Goal: Information Seeking & Learning: Check status

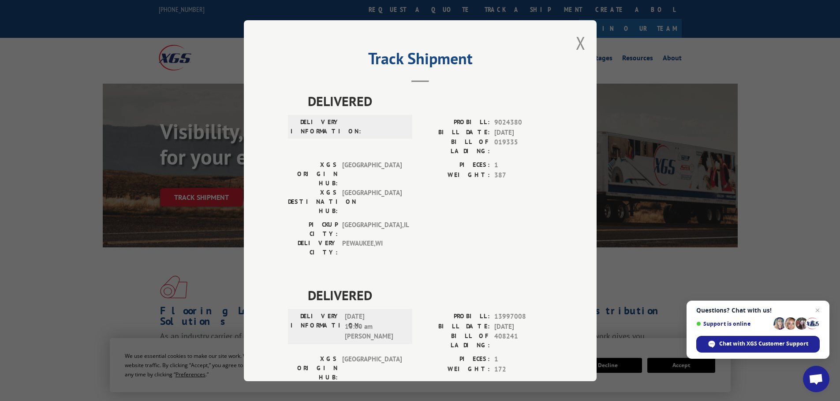
click at [570, 49] on div "Track Shipment DELIVERED DELIVERY INFORMATION: PROBILL: 9024380 BILL DATE: [DAT…" at bounding box center [420, 200] width 353 height 361
click at [576, 46] on button "Close modal" at bounding box center [581, 42] width 10 height 23
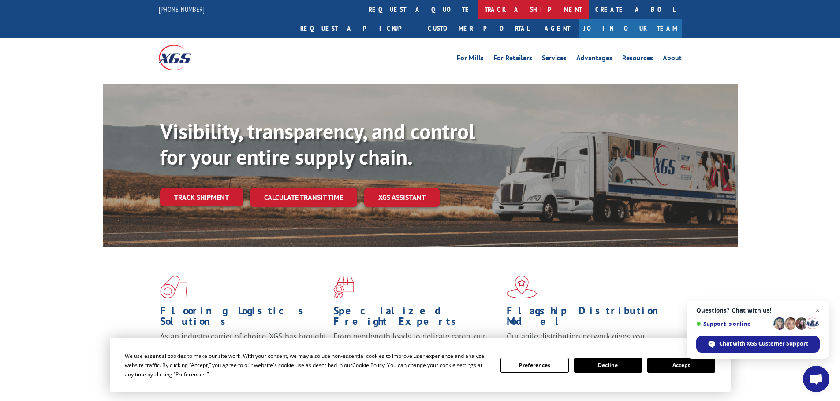
click at [478, 13] on link "track a shipment" at bounding box center [533, 9] width 111 height 19
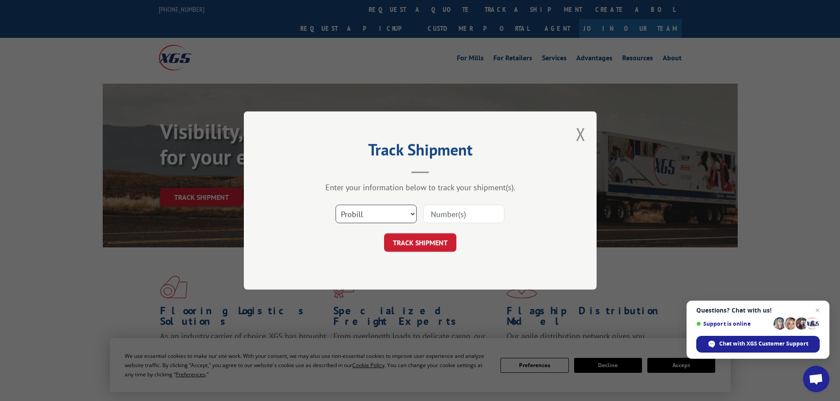
click at [357, 221] on select "Select category... Probill BOL PO" at bounding box center [375, 214] width 81 height 19
select select "po"
click at [335, 205] on select "Select category... Probill BOL PO" at bounding box center [375, 214] width 81 height 19
click at [479, 218] on input at bounding box center [463, 214] width 81 height 19
type input "18513006"
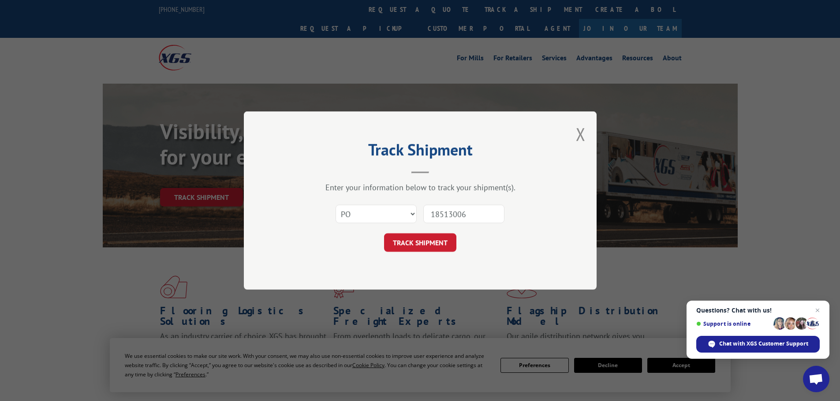
click button "TRACK SHIPMENT" at bounding box center [420, 243] width 72 height 19
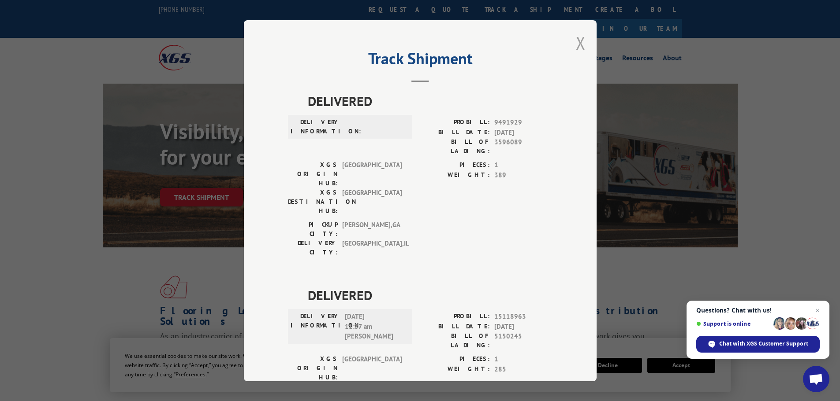
click at [576, 45] on button "Close modal" at bounding box center [581, 42] width 10 height 23
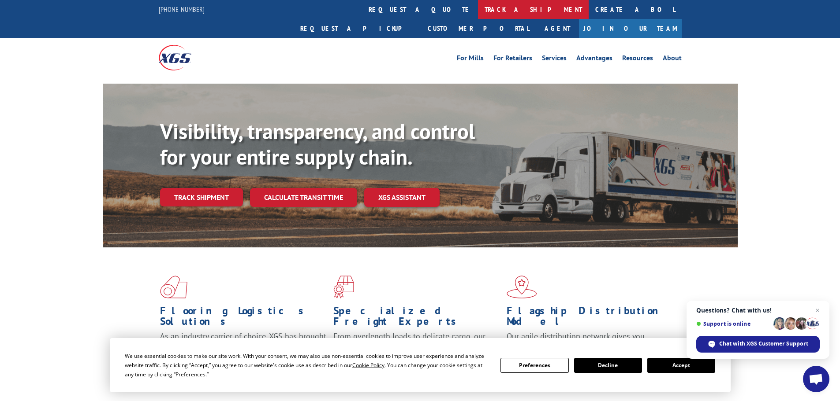
click at [478, 16] on link "track a shipment" at bounding box center [533, 9] width 111 height 19
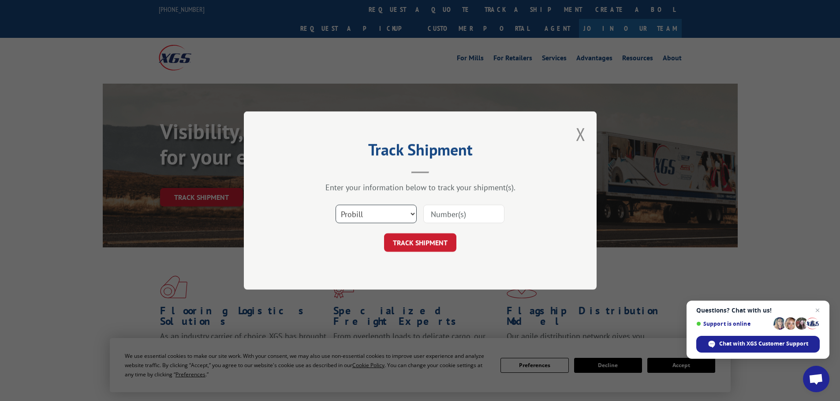
click at [368, 216] on select "Select category... Probill BOL PO" at bounding box center [375, 214] width 81 height 19
select select "po"
click at [335, 205] on select "Select category... Probill BOL PO" at bounding box center [375, 214] width 81 height 19
click at [448, 217] on input at bounding box center [463, 214] width 81 height 19
type input "18512906"
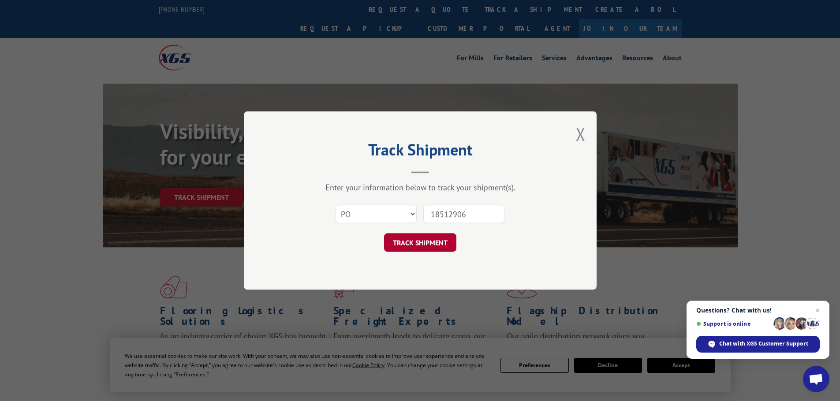
click at [439, 242] on button "TRACK SHIPMENT" at bounding box center [420, 243] width 72 height 19
